Goal: Check status: Check status

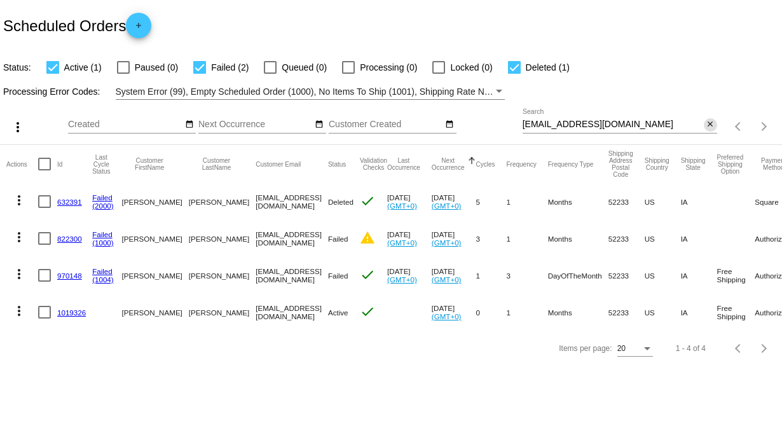
click at [710, 122] on mat-icon "close" at bounding box center [710, 125] width 9 height 10
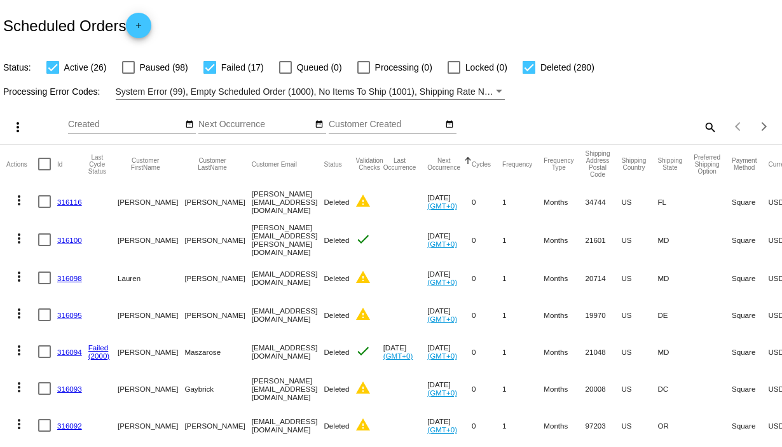
click at [207, 70] on div at bounding box center [209, 67] width 13 height 13
click at [209, 74] on input "Failed (17)" at bounding box center [209, 74] width 1 height 1
checkbox input "false"
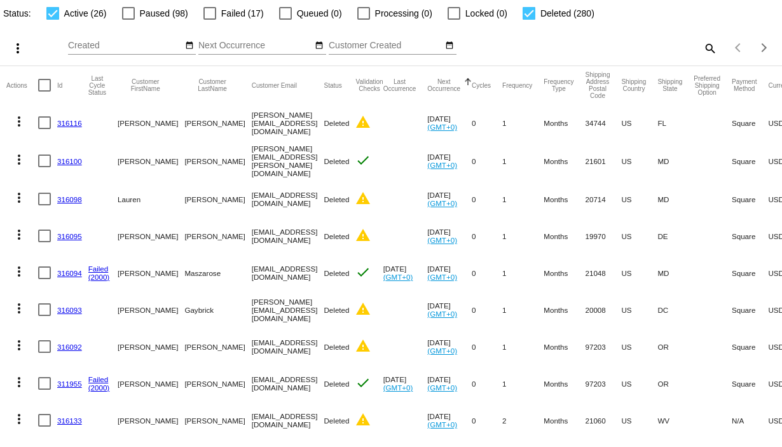
scroll to position [48, 0]
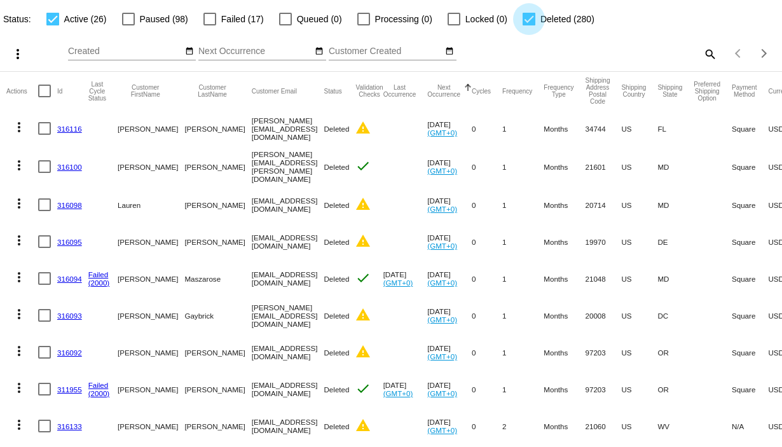
click at [523, 20] on div at bounding box center [529, 19] width 13 height 13
click at [528, 25] on input "Deleted (280)" at bounding box center [528, 25] width 1 height 1
checkbox input "false"
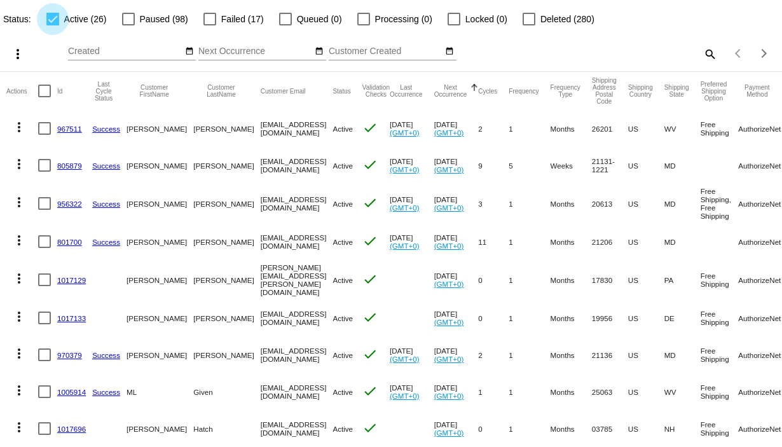
click at [52, 15] on div at bounding box center [52, 19] width 13 height 13
click at [52, 25] on input "Active (26)" at bounding box center [52, 25] width 1 height 1
checkbox input "false"
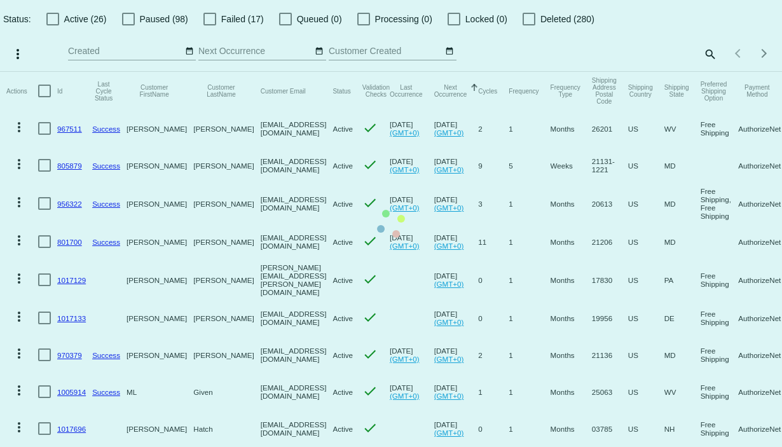
click at [522, 17] on app-dashboard-scheduled-orders "Scheduled Orders add Status: Active (26) Paused (98) Failed (17) Queued (0) Pro…" at bounding box center [391, 420] width 782 height 937
